Goal: Find specific page/section: Find specific page/section

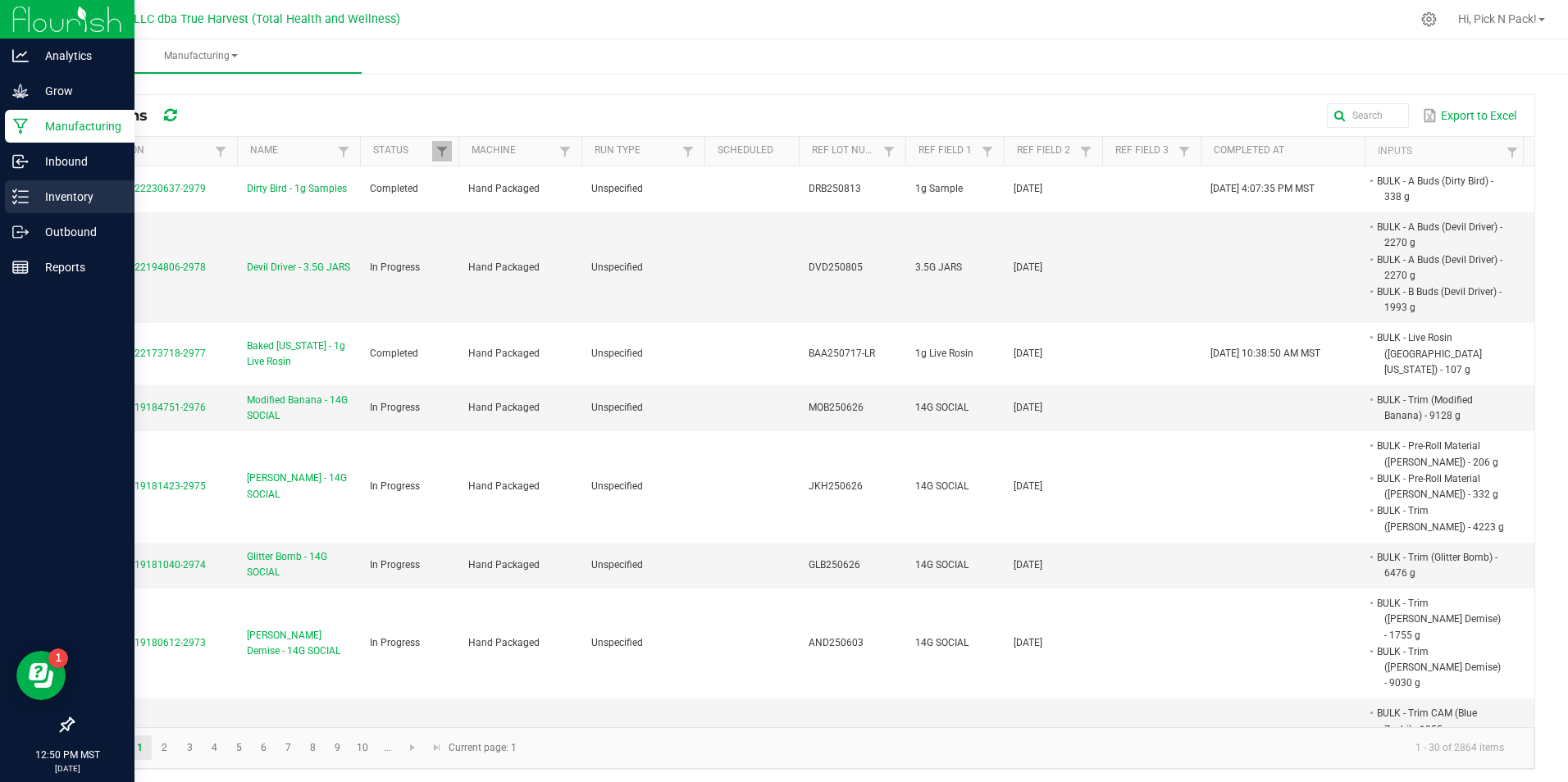
click at [56, 199] on p "Inventory" at bounding box center [77, 197] width 98 height 20
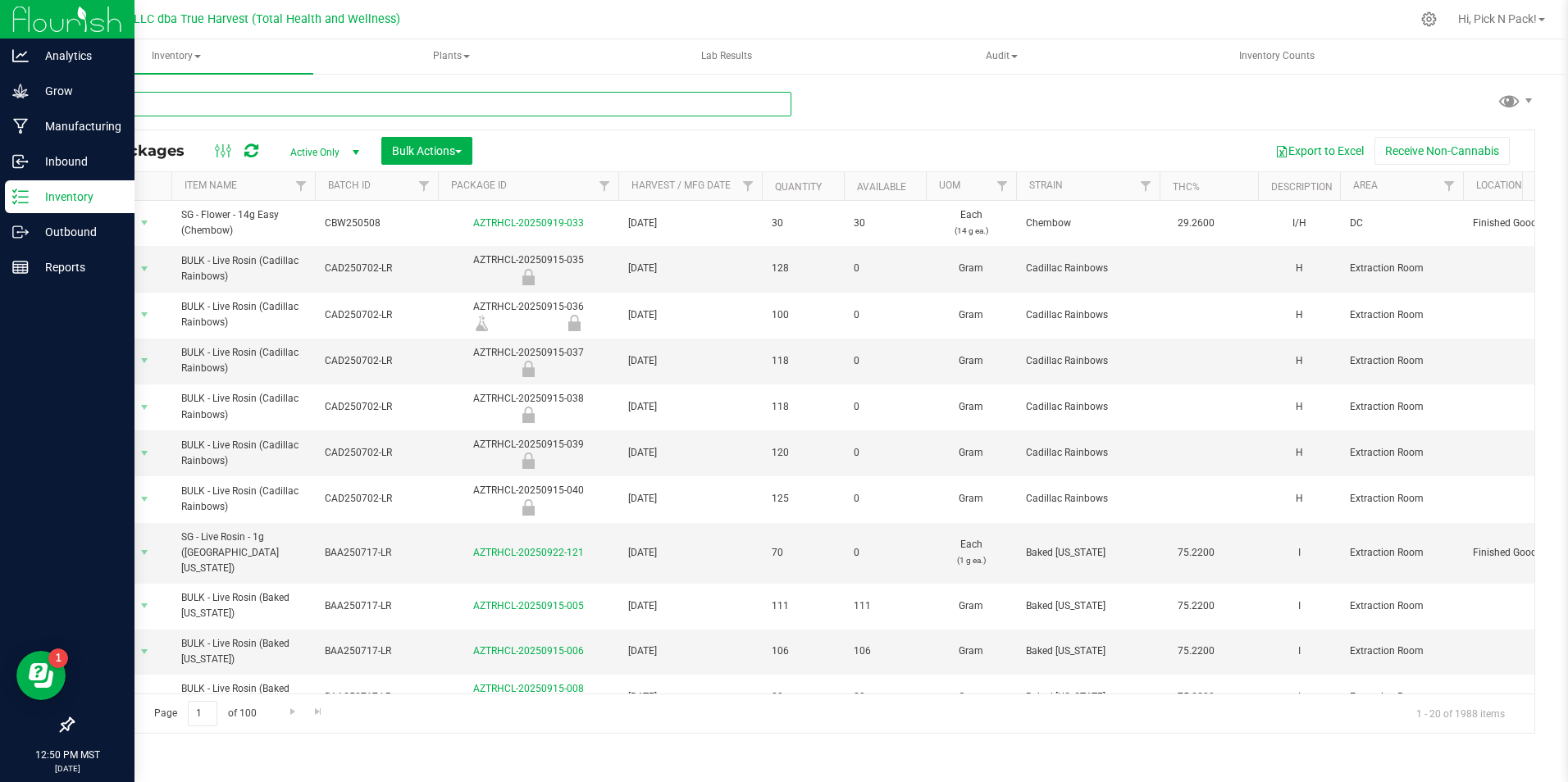
paste input "AZTRHCL-20250815-023"
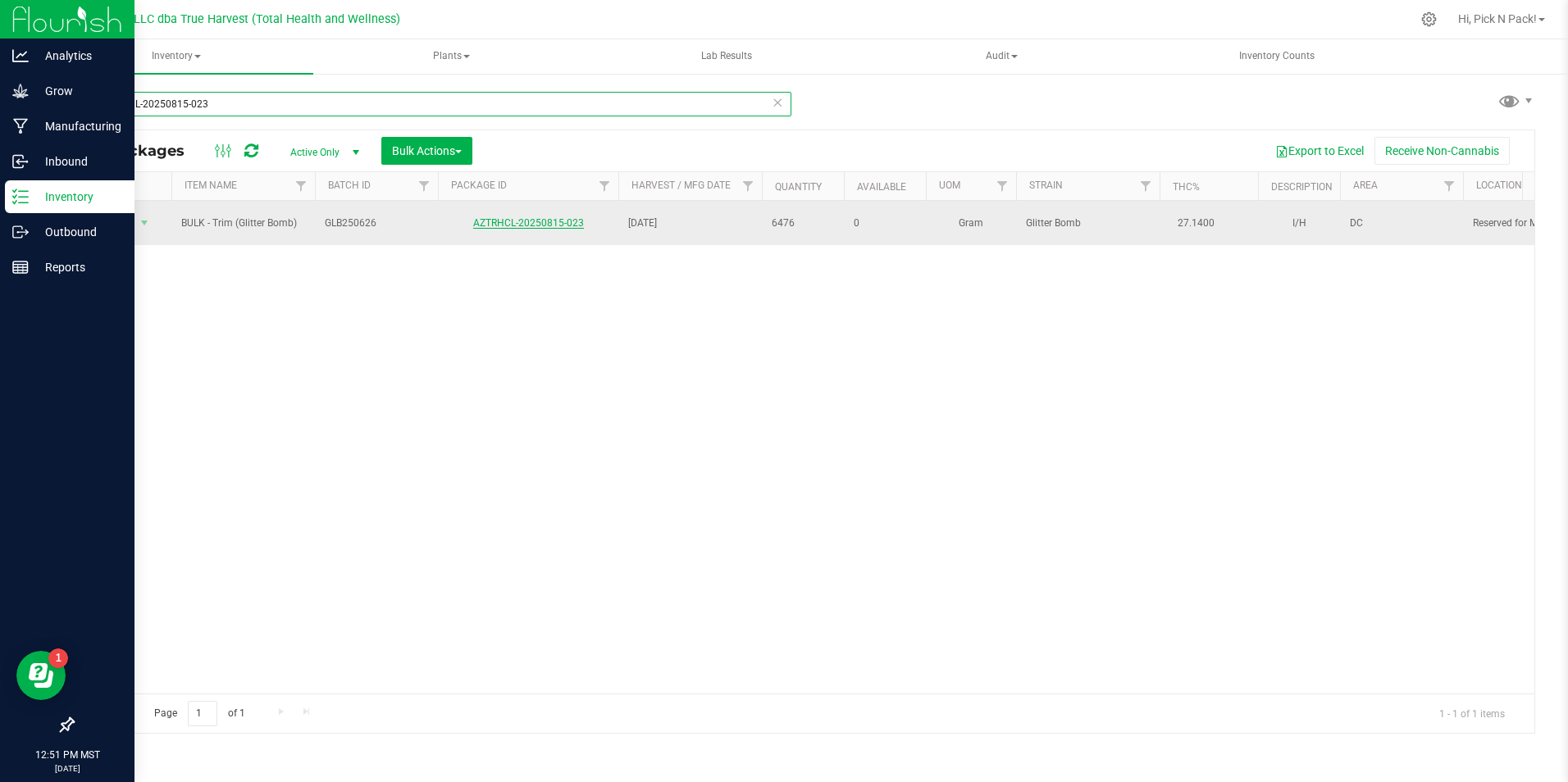
type input "AZTRHCL-20250815-023"
click at [548, 222] on link "AZTRHCL-20250815-023" at bounding box center [529, 223] width 111 height 12
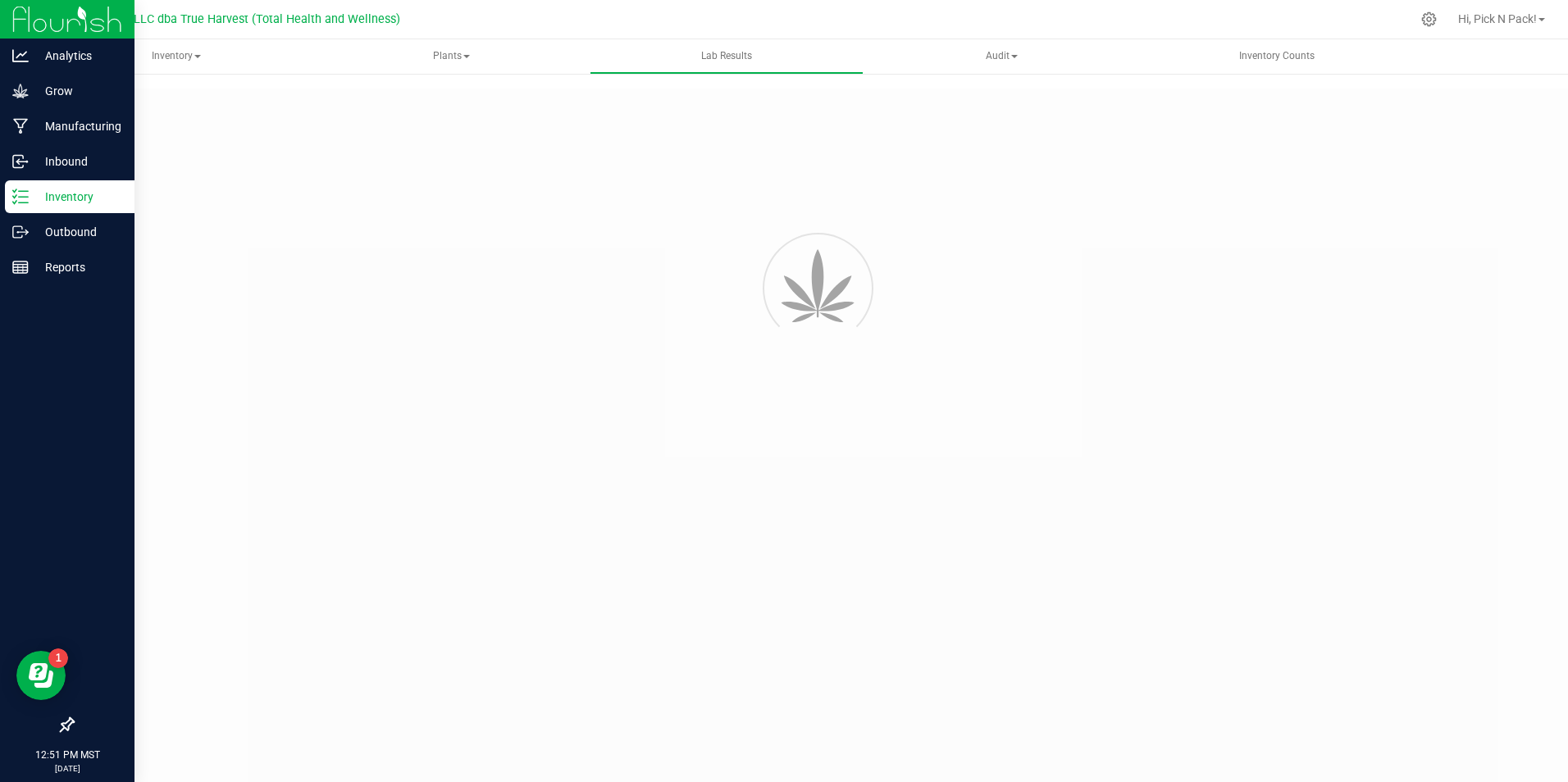
type input "AZTRHCL-20250815-023"
type input "TE50714003-008"
type input "AZTRHCL-20250815-023"
type input "[DATE] 9:45 AM"
type input "[DATE]"
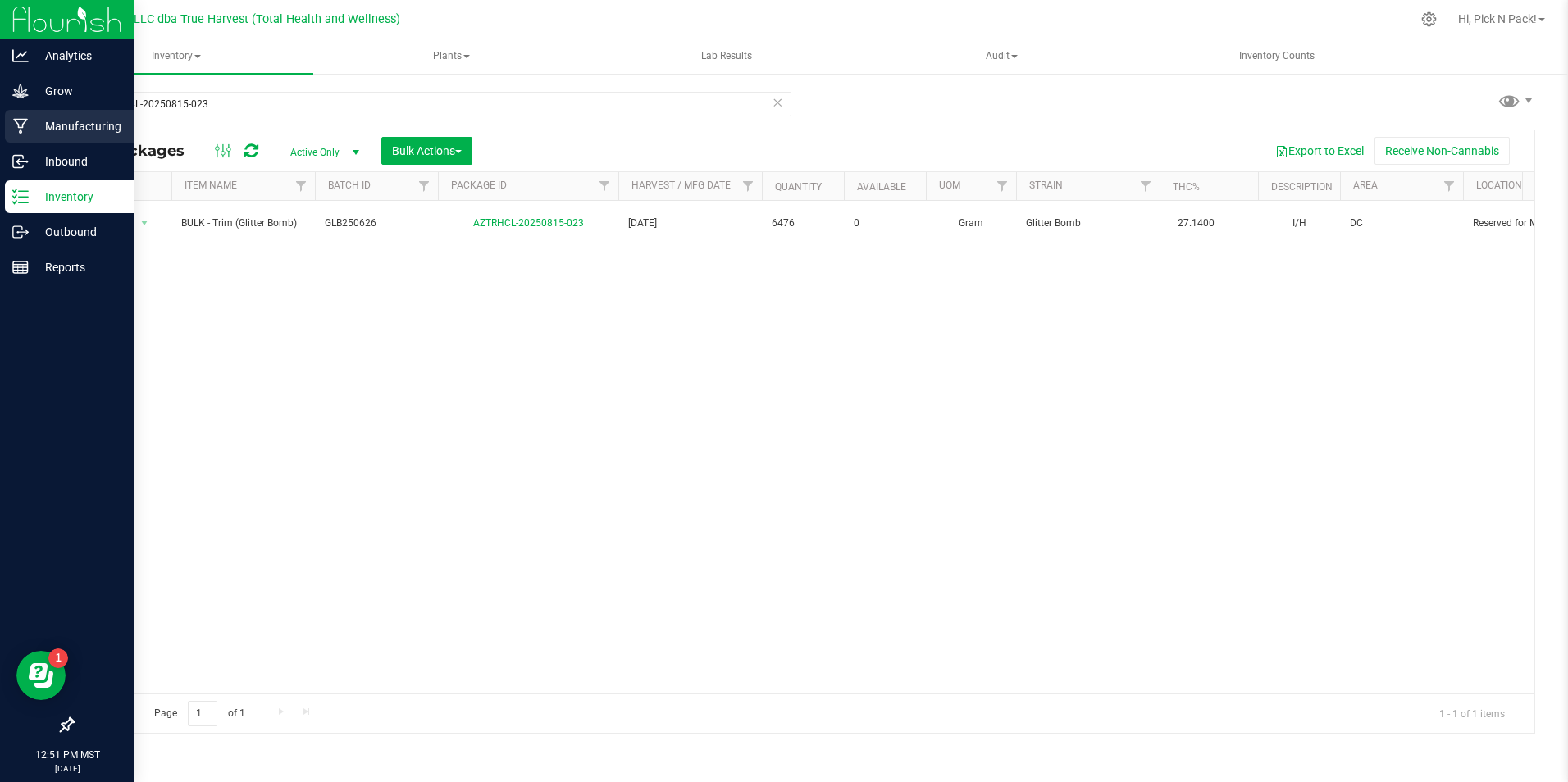
click at [39, 121] on p "Manufacturing" at bounding box center [77, 126] width 98 height 20
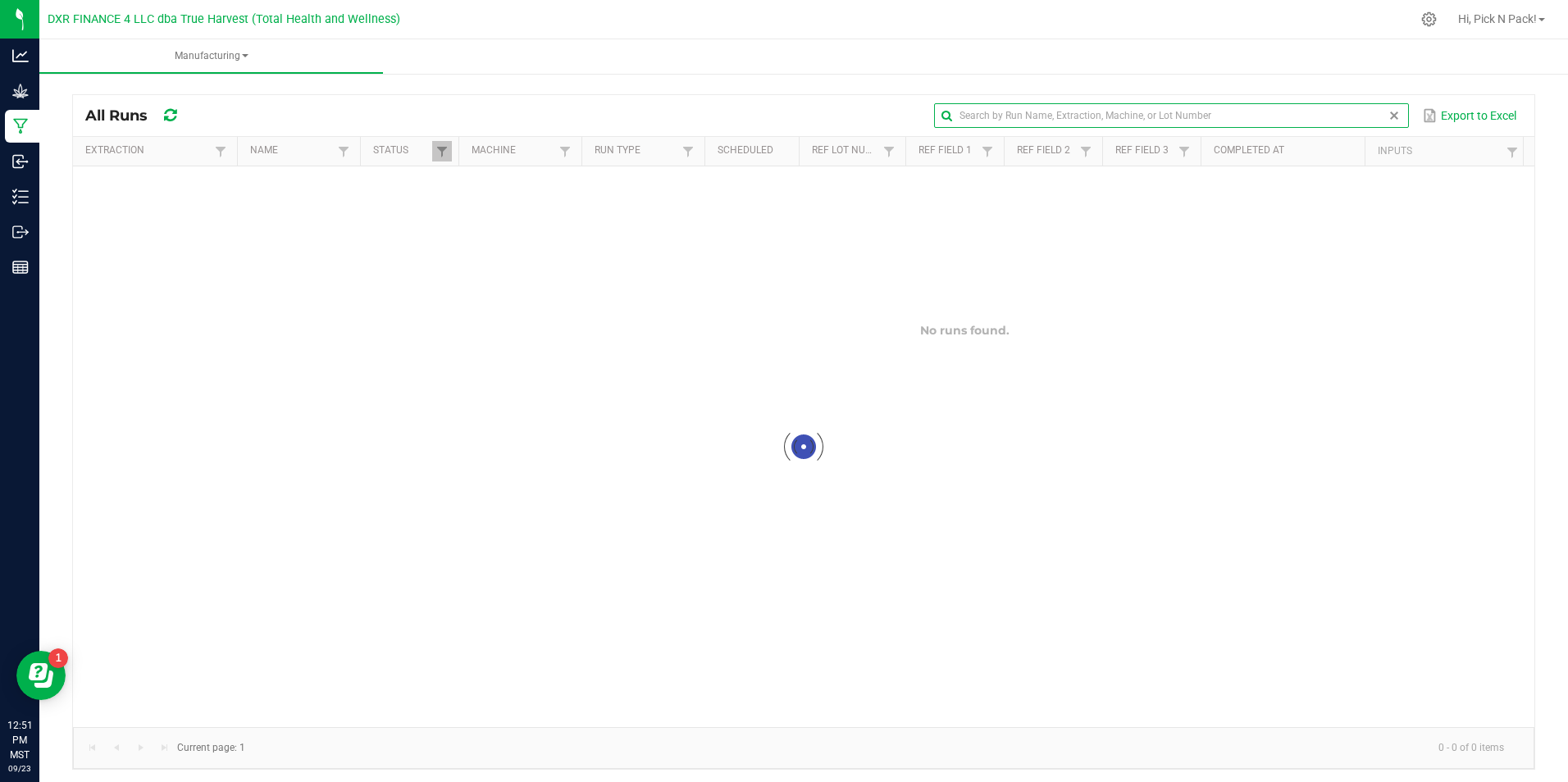
drag, startPoint x: 1336, startPoint y: 110, endPoint x: 1295, endPoint y: 111, distance: 41.0
click at [1336, 110] on input "text" at bounding box center [1171, 115] width 475 height 24
paste input "MP-20250919181423-2975"
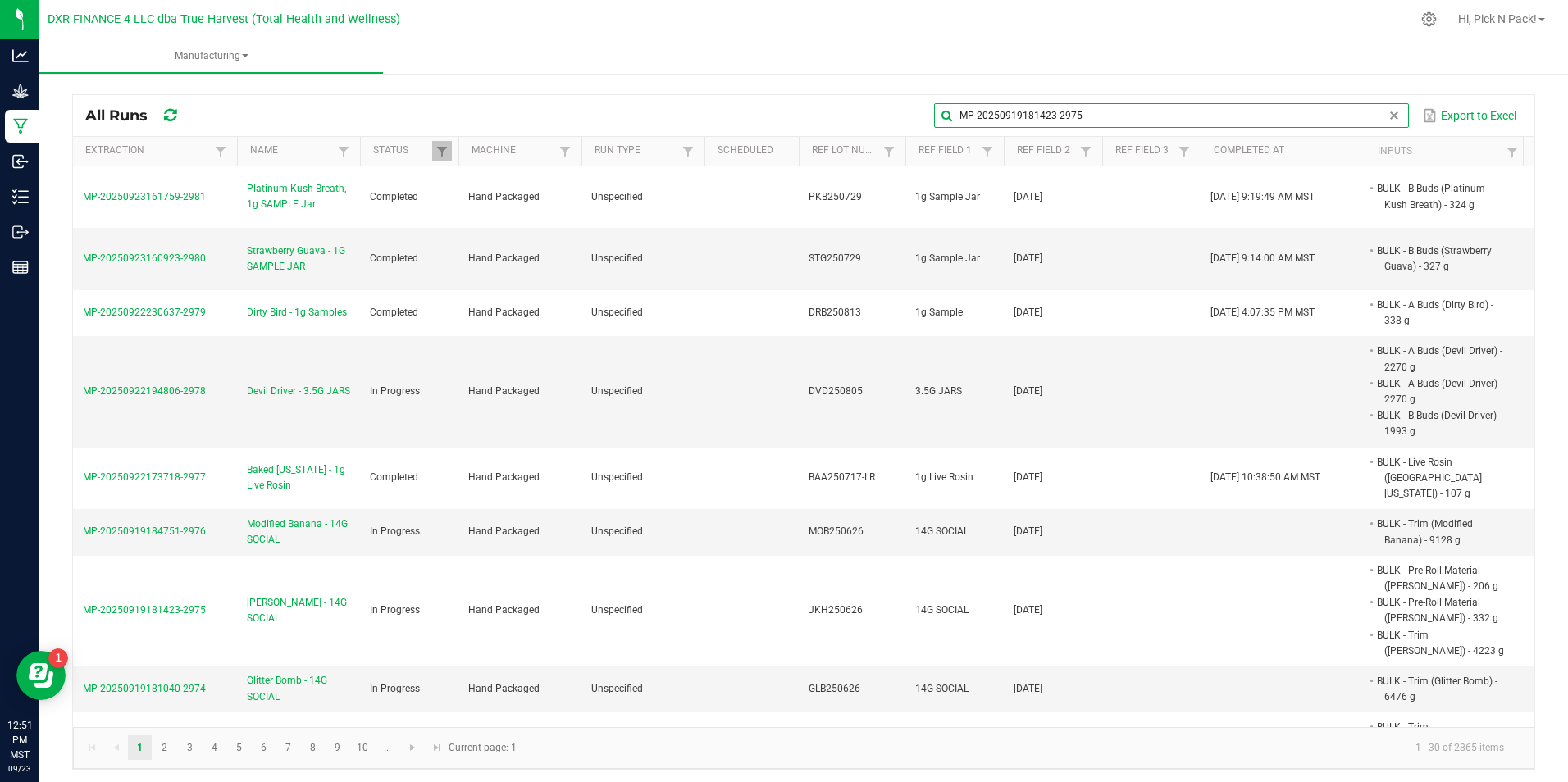
click at [1102, 116] on input "MP-20250919181423-2975" at bounding box center [1171, 115] width 475 height 24
type input "MP-20250919181423-2975"
drag, startPoint x: 1382, startPoint y: 121, endPoint x: 1357, endPoint y: 118, distance: 25.2
click at [1368, 119] on global-search-input-ngx at bounding box center [1171, 116] width 475 height 12
type input "MP-20250919181423-2975"
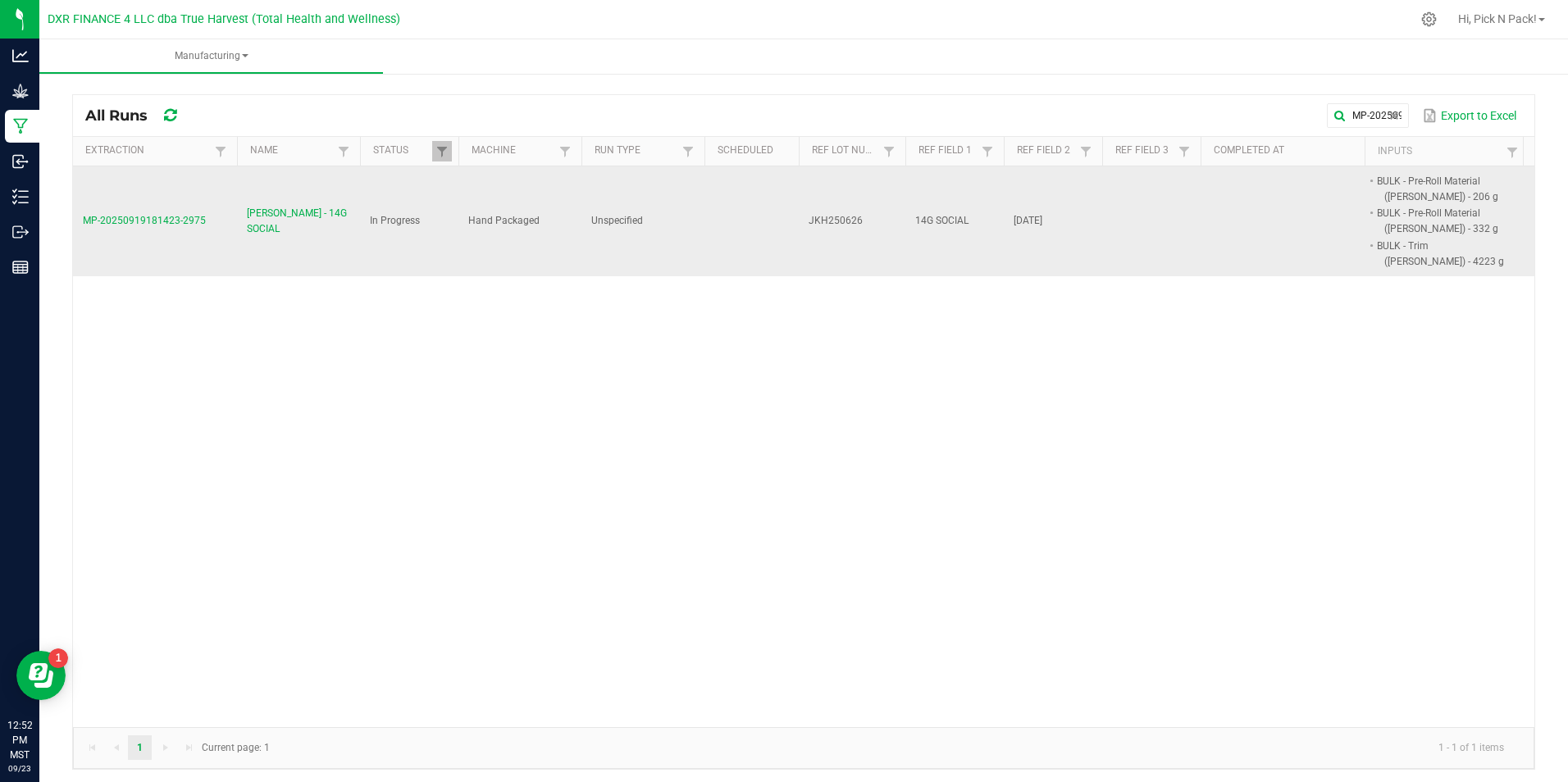
click at [267, 219] on span "[PERSON_NAME] - 14G SOCIAL" at bounding box center [298, 221] width 103 height 31
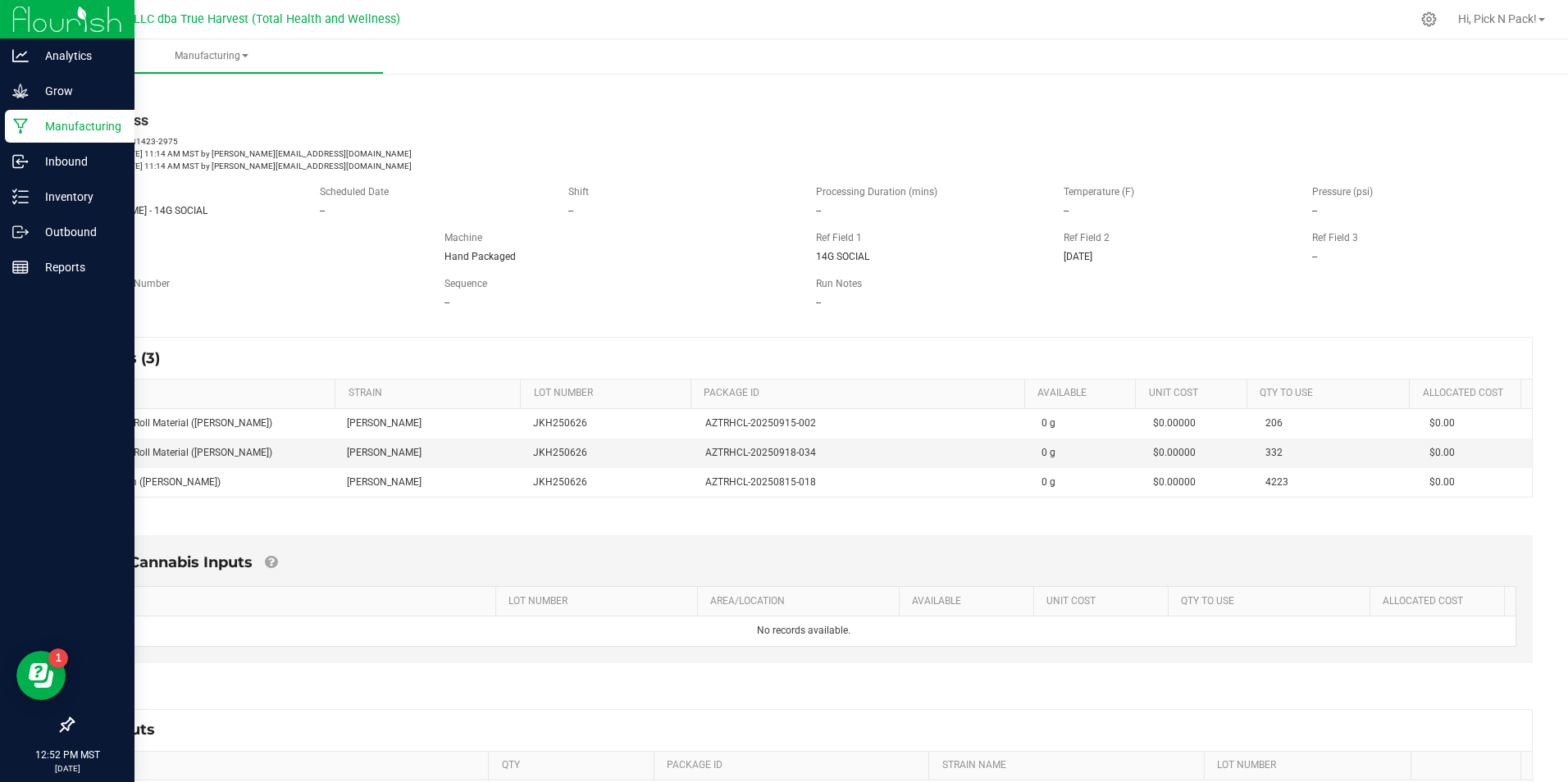
click at [63, 130] on p "Manufacturing" at bounding box center [77, 126] width 98 height 20
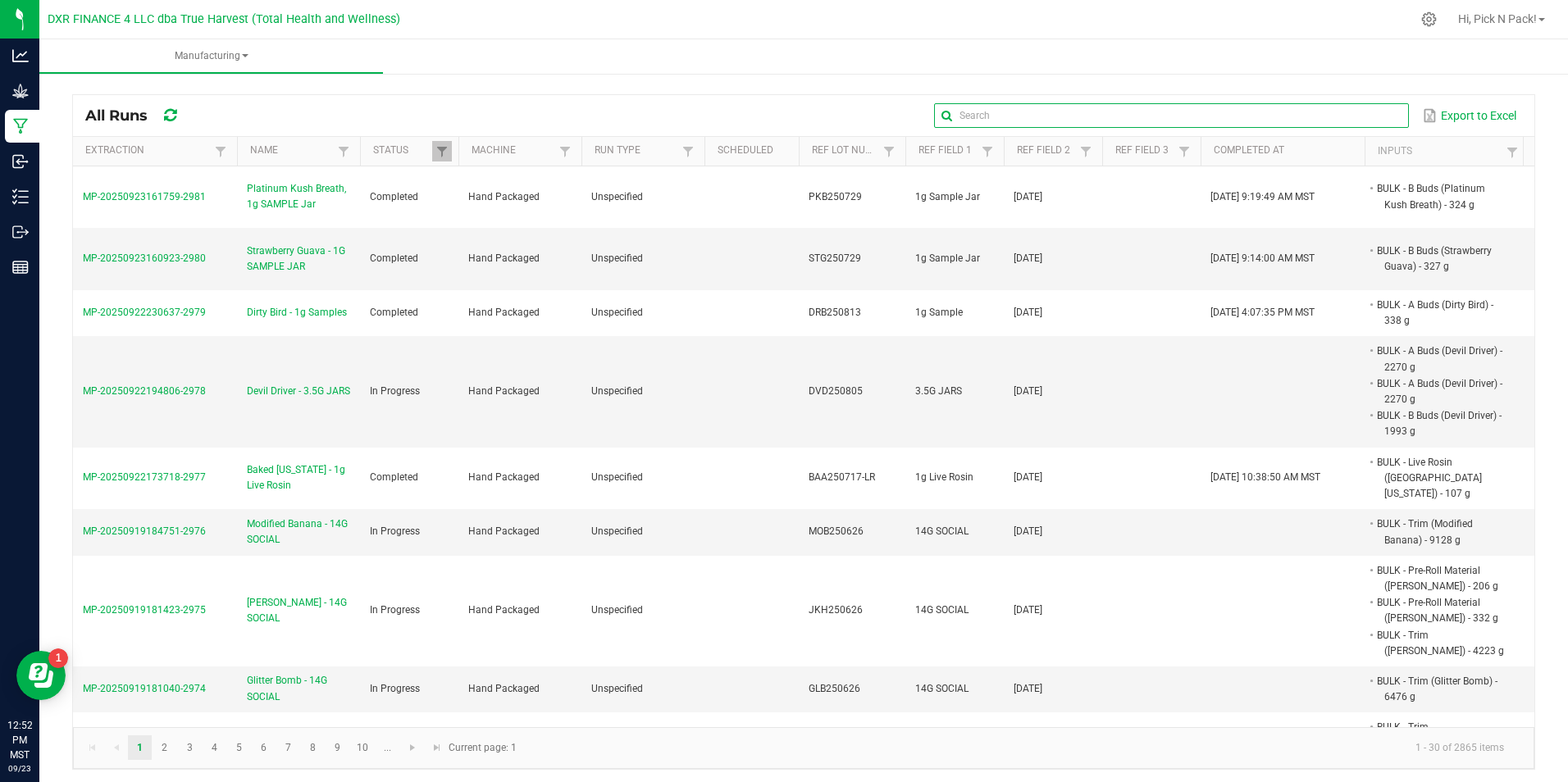
click at [1334, 116] on input "text" at bounding box center [1171, 115] width 475 height 24
paste input "MP-20250919184751-2976"
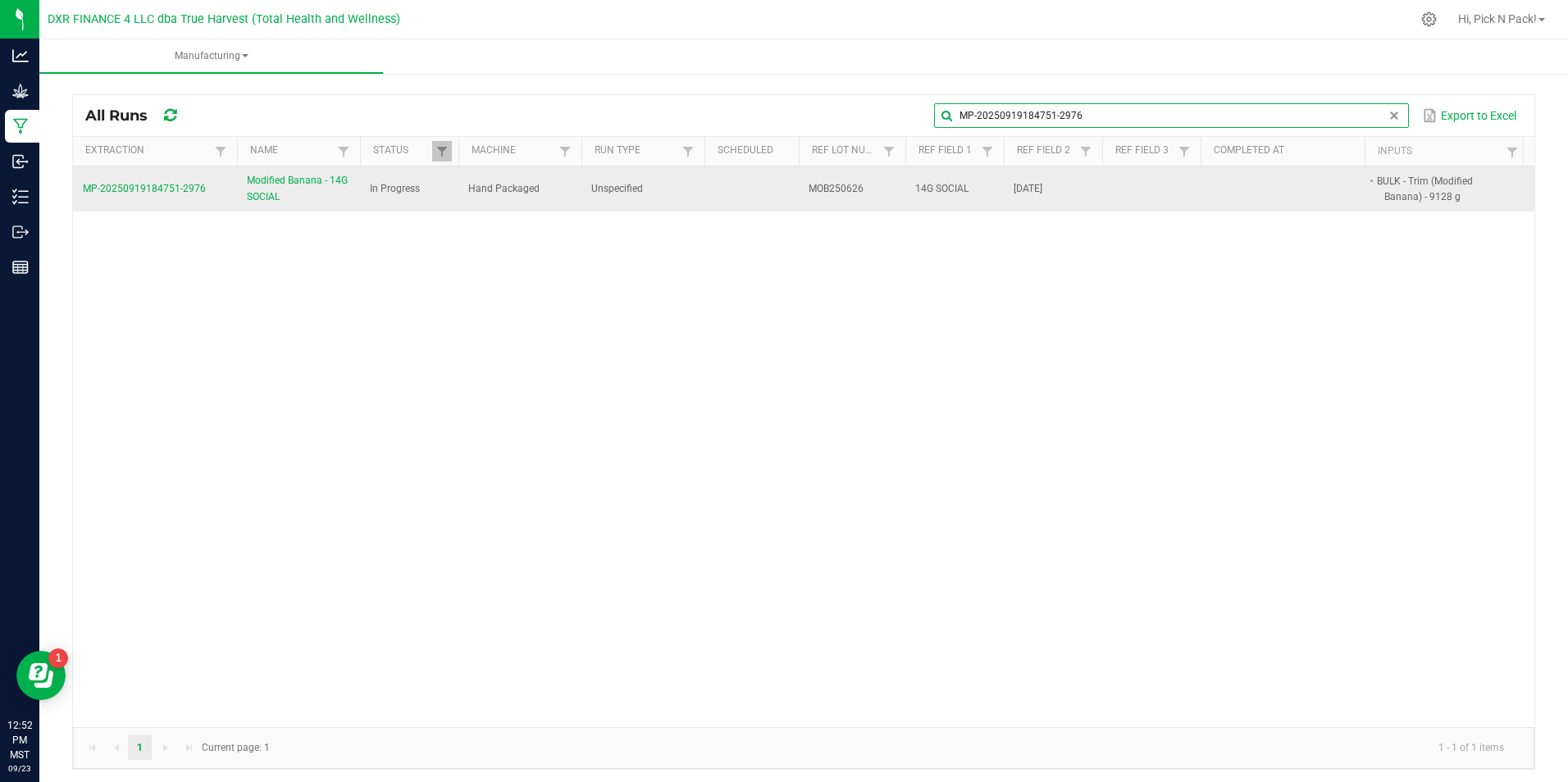
type input "MP-20250919184751-2976"
click at [272, 188] on span "Modified Banana - 14G SOCIAL" at bounding box center [298, 188] width 103 height 31
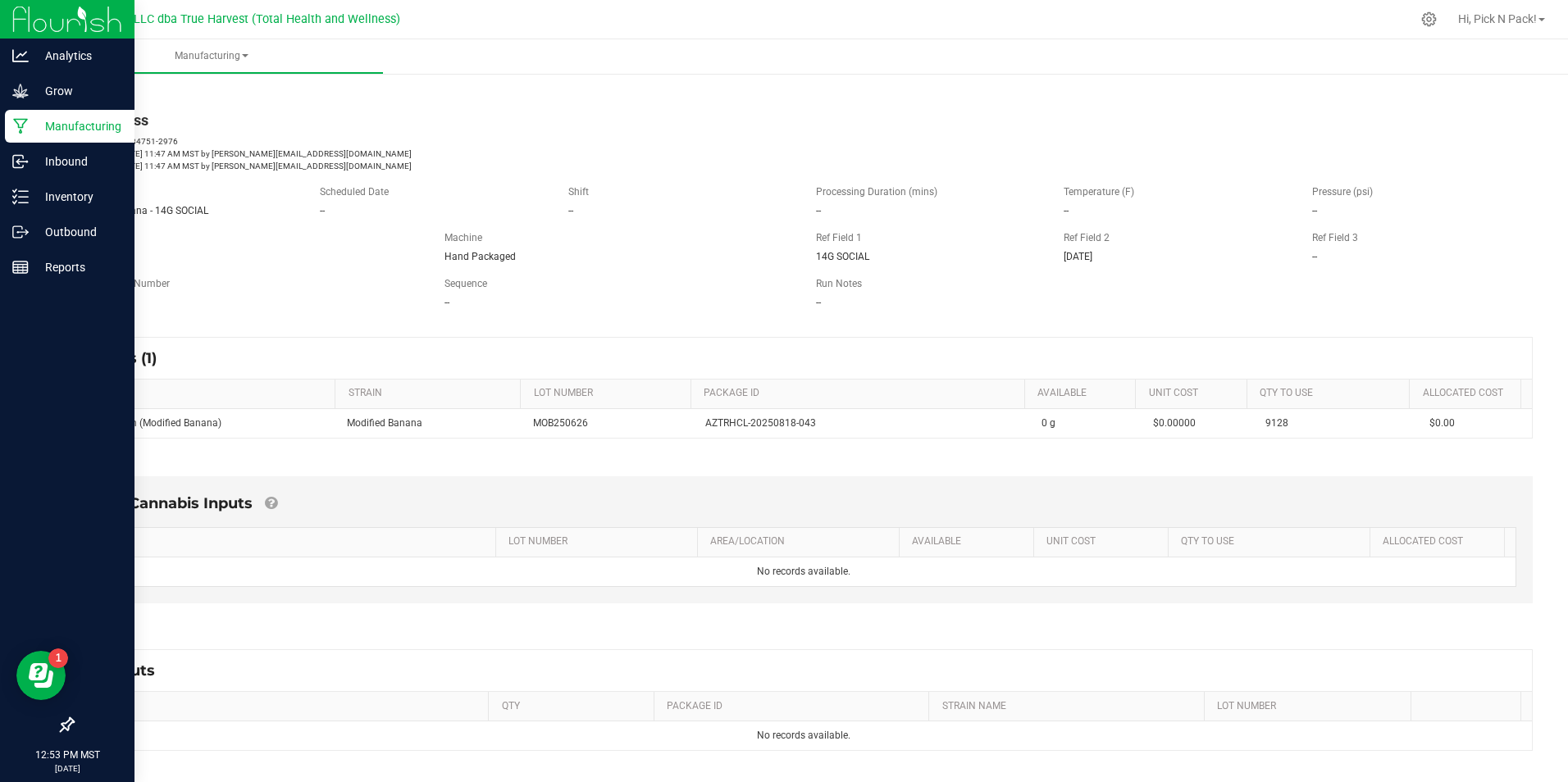
click at [55, 132] on p "Manufacturing" at bounding box center [77, 126] width 98 height 20
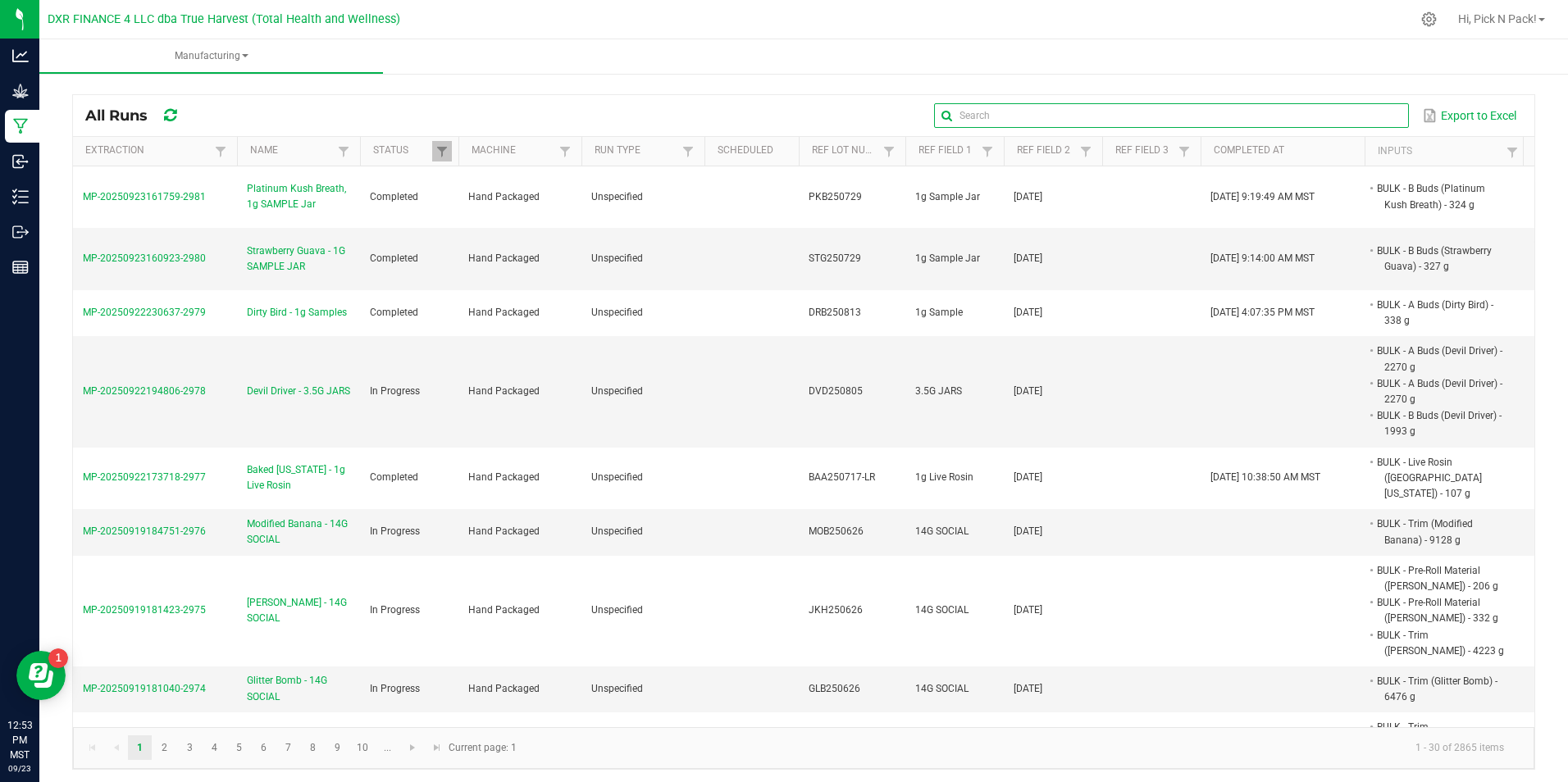
click at [1352, 114] on input "text" at bounding box center [1171, 115] width 475 height 24
paste input "MP-20250922194806-2978"
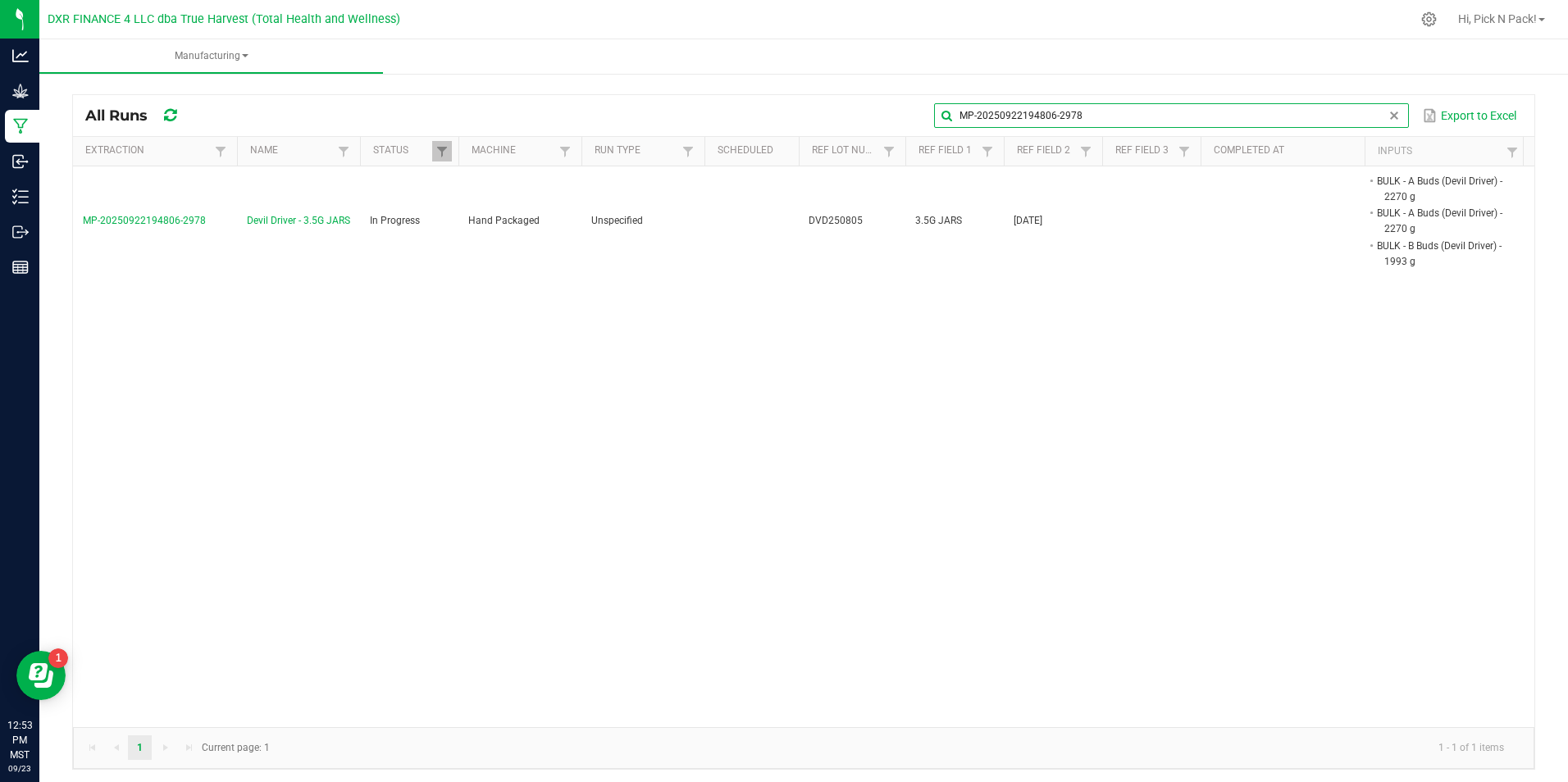
type input "MP-20250922194806-2978"
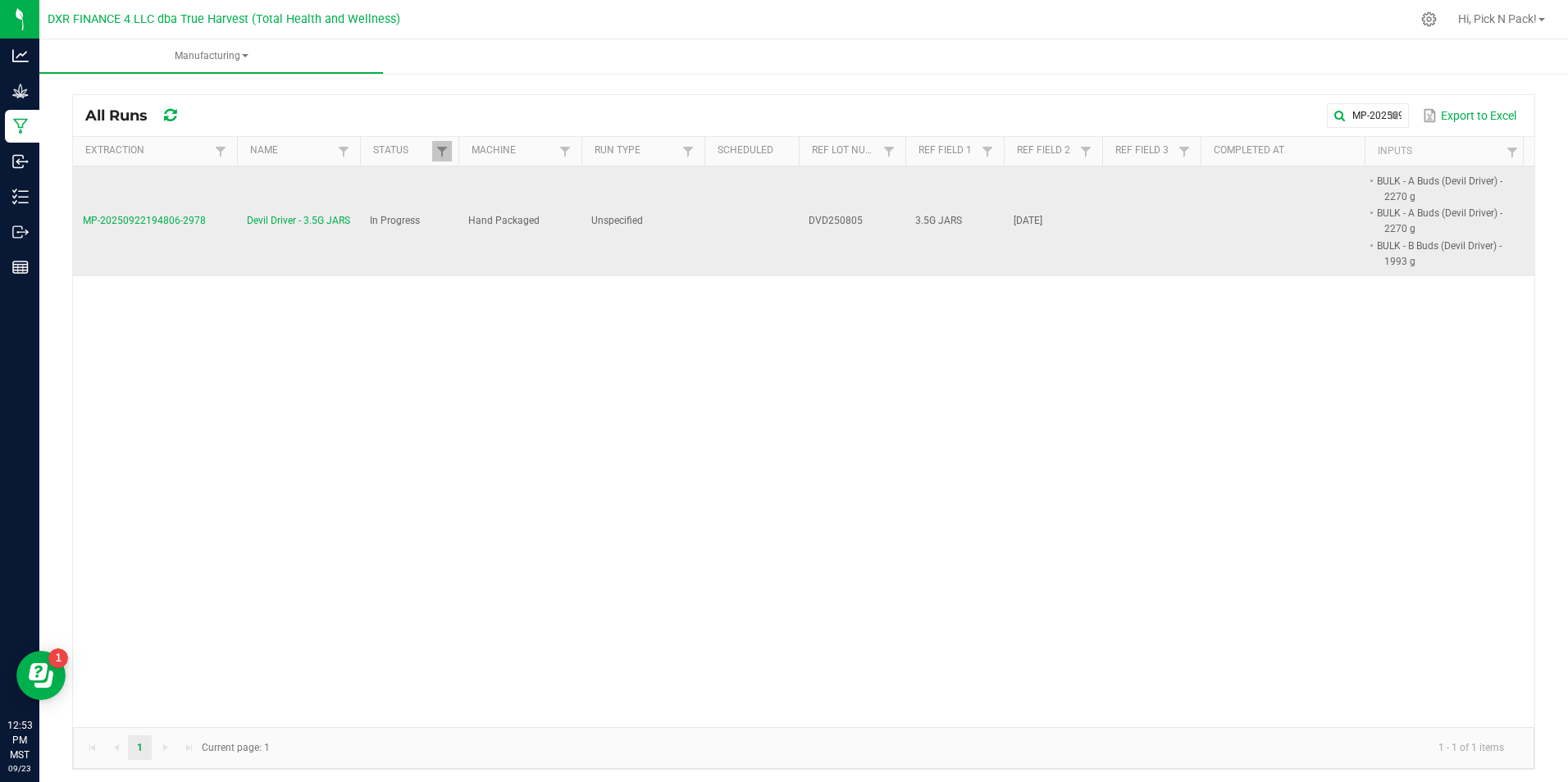
click at [328, 222] on span "Devil Driver - 3.5G JARS" at bounding box center [298, 221] width 103 height 16
